Goal: Contribute content: Add original content to the website for others to see

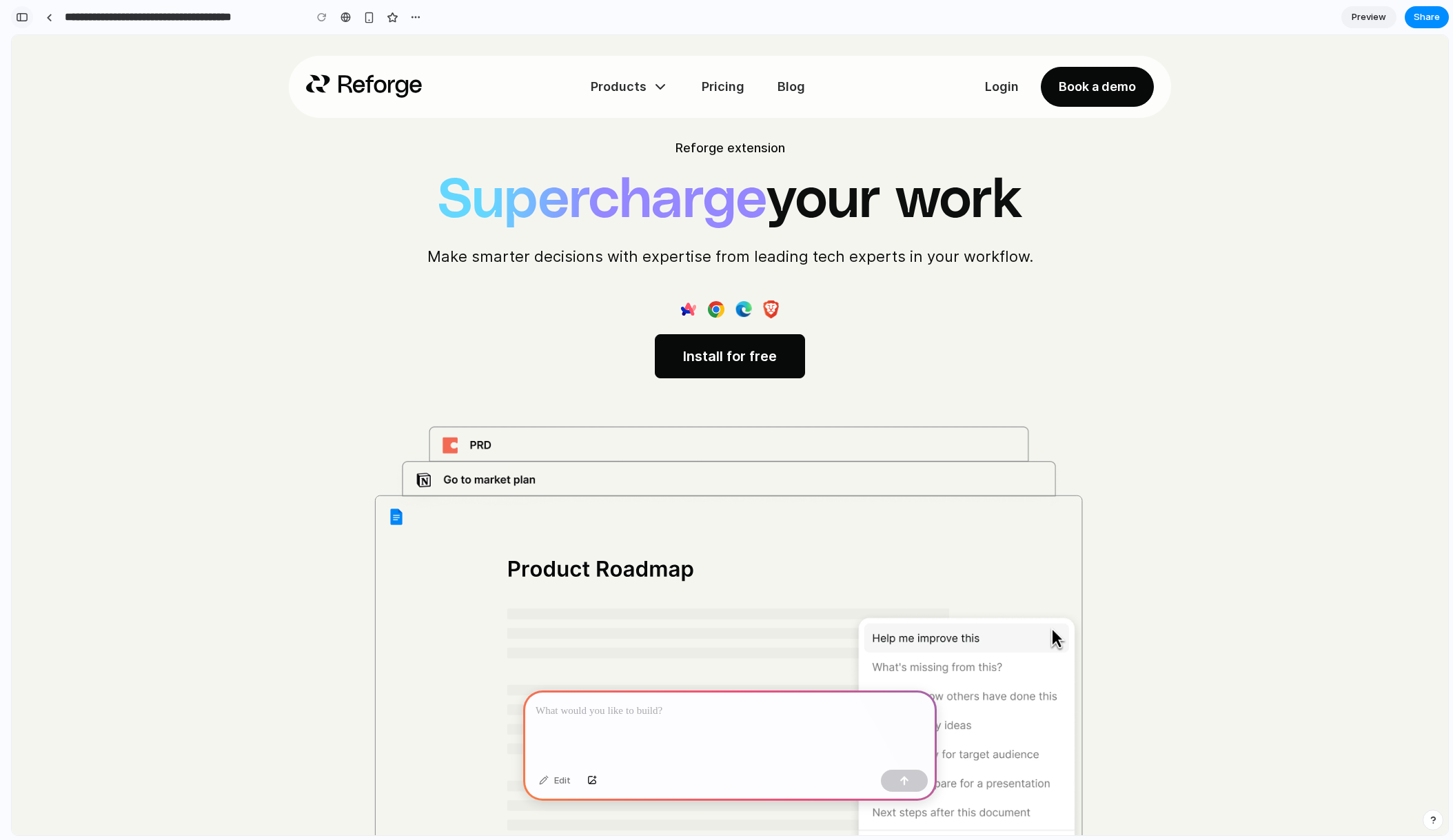
click at [23, 12] on button "button" at bounding box center [22, 17] width 22 height 22
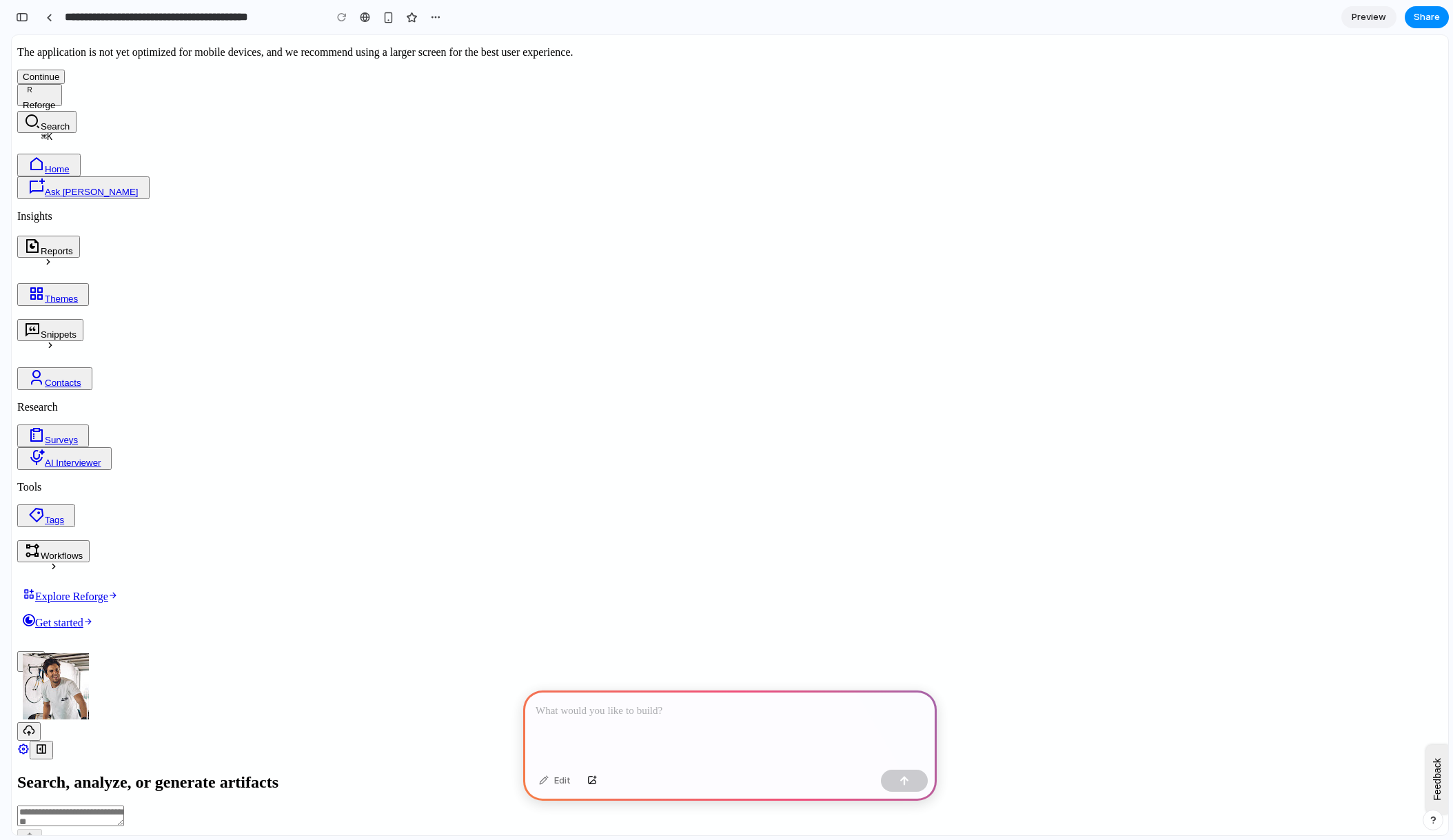
click at [599, 709] on p at bounding box center [730, 711] width 389 height 17
click at [901, 775] on button "button" at bounding box center [904, 780] width 47 height 22
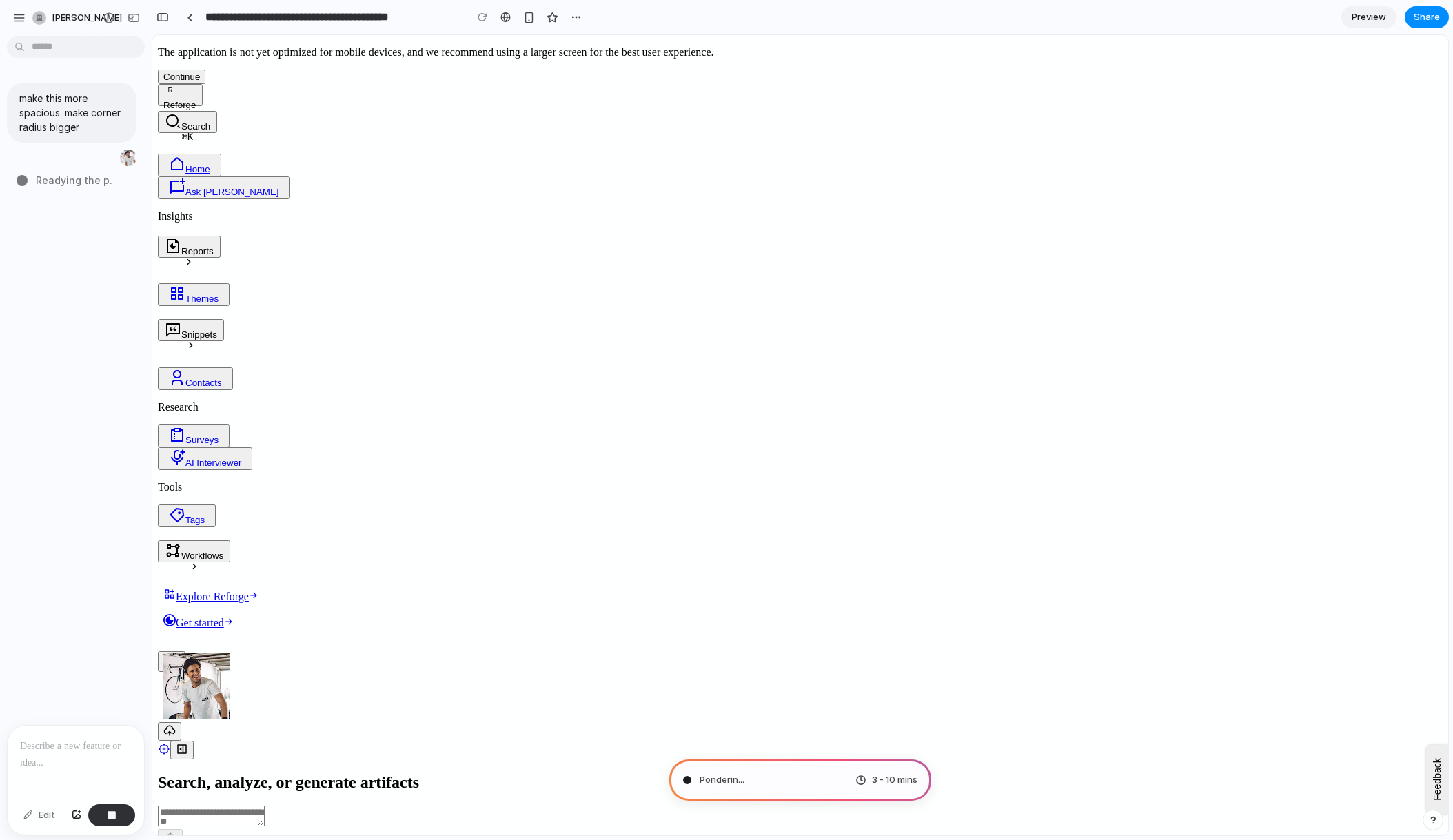
type input "**********"
